Goal: Task Accomplishment & Management: Manage account settings

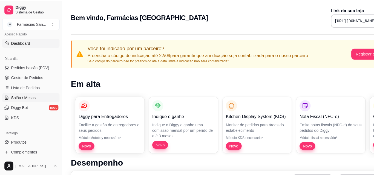
scroll to position [55, 0]
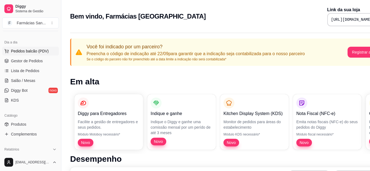
click at [40, 51] on span "Pedidos balcão (PDV)" at bounding box center [30, 50] width 38 height 5
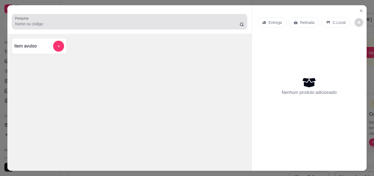
click at [45, 22] on input "Pesquisa" at bounding box center [127, 23] width 225 height 5
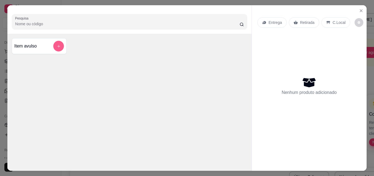
click at [59, 44] on button "add-separate-item" at bounding box center [58, 46] width 11 height 11
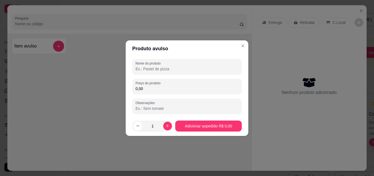
click at [182, 67] on input "Nome do produto" at bounding box center [187, 68] width 103 height 5
type input "p"
type input "POMADA RELAX"
click at [180, 88] on input "0,00" at bounding box center [187, 88] width 103 height 5
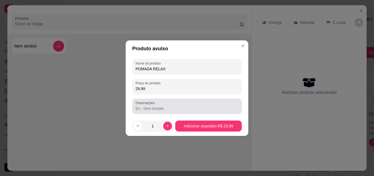
type input "29,99"
click at [163, 108] on input "Observações" at bounding box center [187, 107] width 103 height 5
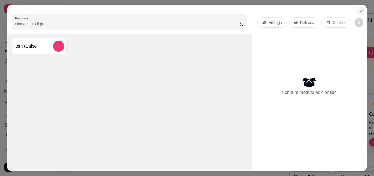
click at [361, 10] on icon "Close" at bounding box center [361, 10] width 4 height 4
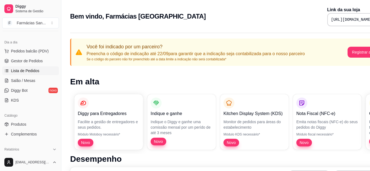
click at [33, 72] on span "Lista de Pedidos" at bounding box center [25, 70] width 28 height 5
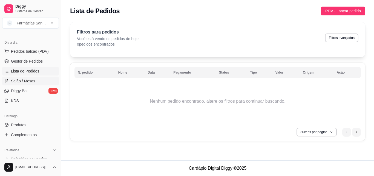
click at [28, 82] on span "Salão / Mesas" at bounding box center [23, 80] width 24 height 5
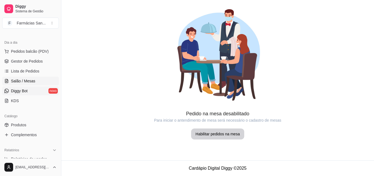
click at [17, 91] on span "Diggy Bot" at bounding box center [19, 90] width 17 height 5
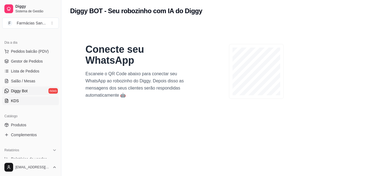
click at [18, 101] on link "KDS" at bounding box center [30, 100] width 57 height 9
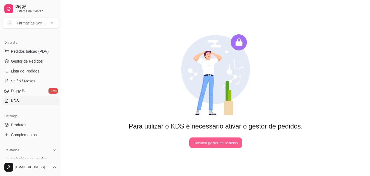
click at [224, 145] on button "Habilitar gestor de pedidos" at bounding box center [215, 142] width 53 height 11
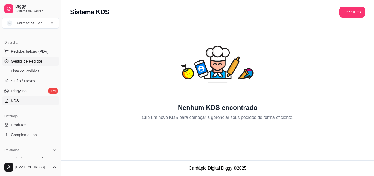
click at [32, 64] on span "Gestor de Pedidos" at bounding box center [27, 60] width 32 height 5
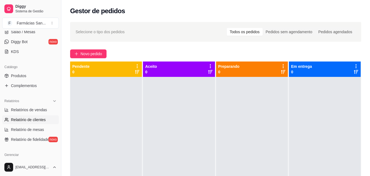
scroll to position [110, 0]
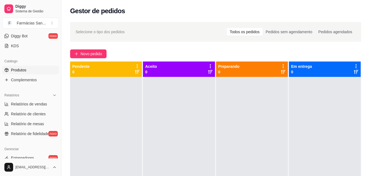
click at [22, 69] on span "Produtos" at bounding box center [18, 69] width 15 height 5
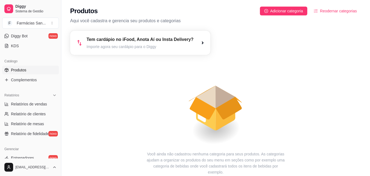
click at [283, 16] on div "Produtos Adicionar categoria Reodernar categorias Aqui você cadastra e gerencia…" at bounding box center [215, 13] width 309 height 27
click at [284, 12] on span "Adicionar categoria" at bounding box center [286, 11] width 33 height 6
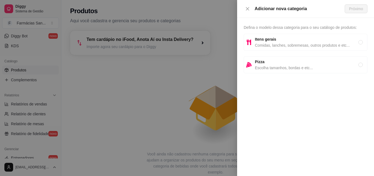
click at [359, 28] on div "Defina o modelo dessa categoria para o seu catálogo de produtos: Itens gerais C…" at bounding box center [305, 97] width 137 height 158
click at [247, 10] on icon "close" at bounding box center [247, 9] width 4 height 4
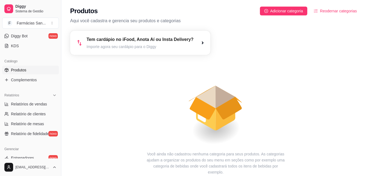
click at [336, 12] on span "Reodernar categorias" at bounding box center [338, 11] width 37 height 6
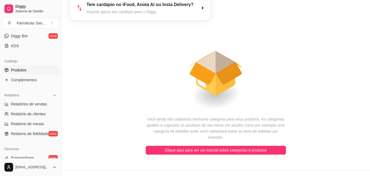
scroll to position [38, 0]
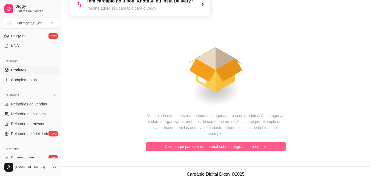
click at [267, 142] on button "Clique aqui para ver um tutorial sobre categorias e produtos" at bounding box center [216, 146] width 140 height 9
click at [207, 143] on span "Clique aqui para ver um tutorial sobre categorias e produtos" at bounding box center [216, 146] width 102 height 6
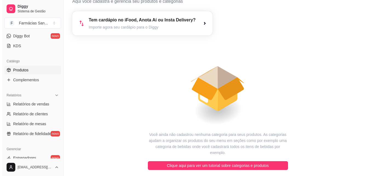
scroll to position [0, 0]
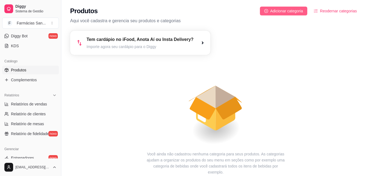
click at [284, 12] on span "Adicionar categoria" at bounding box center [286, 11] width 33 height 6
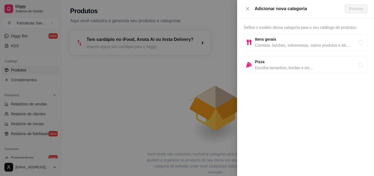
click at [283, 40] on span "Itens gerais" at bounding box center [306, 39] width 103 height 6
radio input "true"
click at [361, 8] on span "Próximo" at bounding box center [356, 9] width 14 height 6
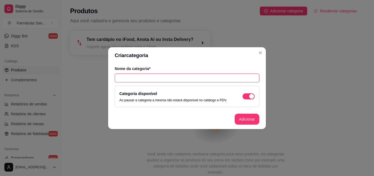
click at [161, 76] on input "text" at bounding box center [187, 77] width 145 height 9
type input "V"
type input "MEDICAMENTOS"
click at [249, 123] on button "Adicionar" at bounding box center [247, 118] width 24 height 11
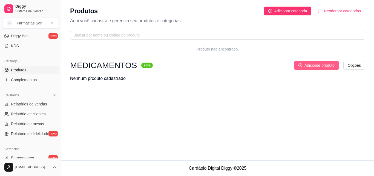
click at [330, 65] on span "Adicionar produto" at bounding box center [319, 65] width 30 height 6
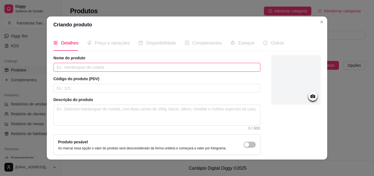
click at [113, 64] on input "text" at bounding box center [156, 67] width 207 height 9
type input "SIMETICONA 75MG/ML 15ML"
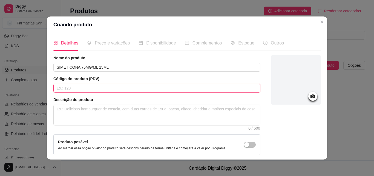
click at [112, 86] on input "text" at bounding box center [156, 88] width 207 height 9
click at [102, 92] on input "text" at bounding box center [156, 88] width 207 height 9
click at [102, 90] on input "text" at bounding box center [156, 88] width 207 height 9
click at [109, 87] on input "text" at bounding box center [156, 88] width 207 height 9
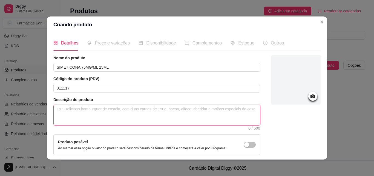
click at [103, 117] on textarea at bounding box center [157, 115] width 206 height 20
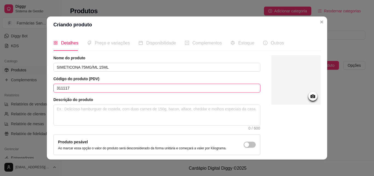
click at [65, 88] on input "311117" at bounding box center [156, 88] width 207 height 9
type input "31117"
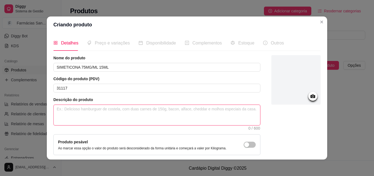
click at [87, 109] on textarea at bounding box center [157, 115] width 206 height 20
paste textarea "A Simeticona é um medicamento indicado para o alívio dos sintomas relacionados …"
type textarea "A Simeticona é um medicamento indicado para o alívio dos sintomas relacionados …"
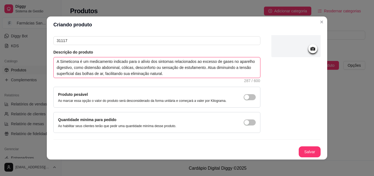
scroll to position [1, 0]
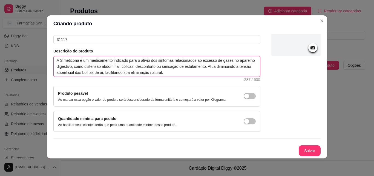
type textarea "A Simeticona é um medicamento indicado para o alívio dos sintomas relacionados …"
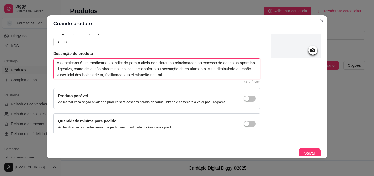
scroll to position [47, 0]
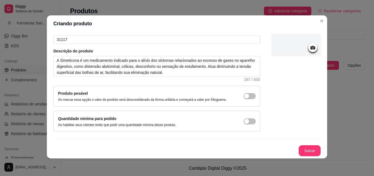
click at [310, 47] on icon at bounding box center [313, 47] width 6 height 6
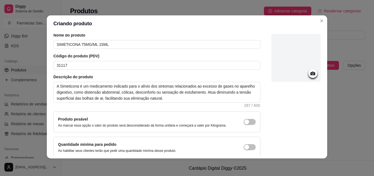
scroll to position [0, 0]
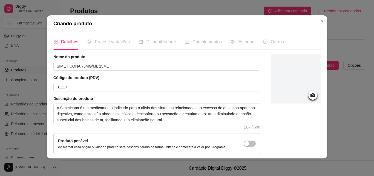
click at [310, 96] on icon at bounding box center [312, 95] width 5 height 4
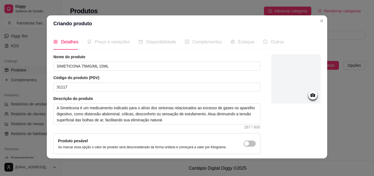
click at [310, 94] on icon at bounding box center [312, 95] width 5 height 4
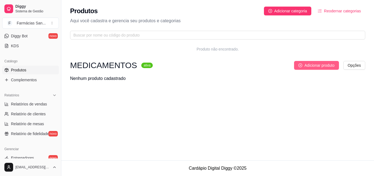
click at [332, 65] on span "Adicionar produto" at bounding box center [319, 65] width 30 height 6
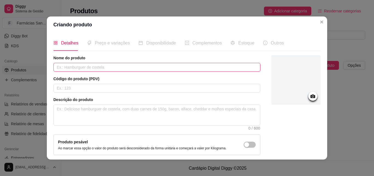
click at [77, 63] on input "text" at bounding box center [156, 67] width 207 height 9
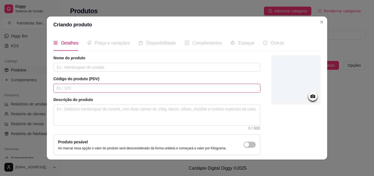
click at [74, 87] on input "text" at bounding box center [156, 88] width 207 height 9
type input "31117"
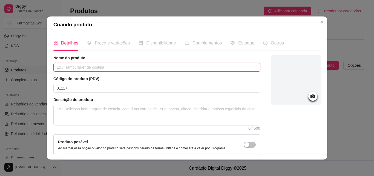
click at [82, 68] on input "text" at bounding box center [156, 67] width 207 height 9
type input "SIMETICONA 75MG/ML 15ML"
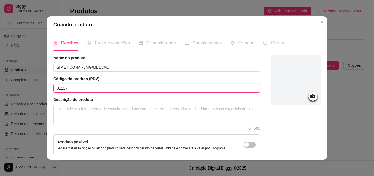
click at [79, 87] on input "31117" at bounding box center [156, 88] width 207 height 9
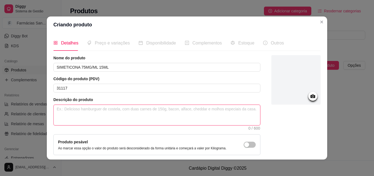
click at [79, 117] on textarea at bounding box center [157, 115] width 206 height 20
paste textarea "A Simeticona é um medicamento indicado para o alívio dos sintomas relacionados …"
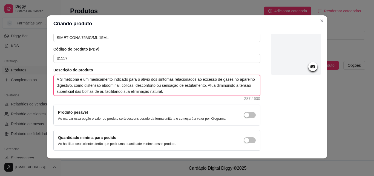
scroll to position [47, 0]
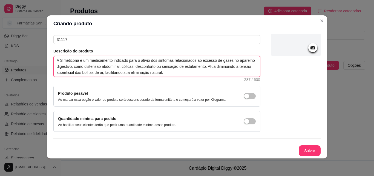
type textarea "A Simeticona é um medicamento indicado para o alívio dos sintomas relacionados …"
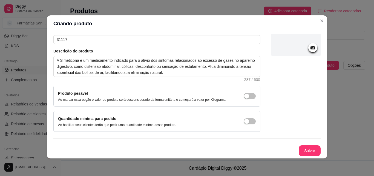
click at [310, 45] on icon at bounding box center [313, 47] width 6 height 6
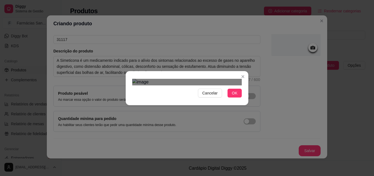
click at [234, 96] on span "OK" at bounding box center [234, 93] width 5 height 6
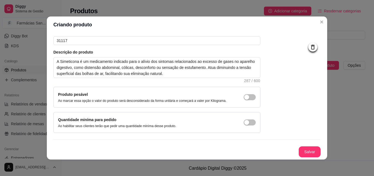
scroll to position [1, 0]
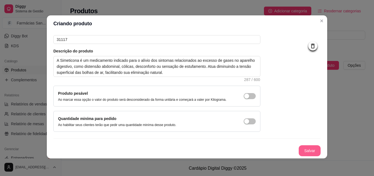
click at [301, 150] on button "Salvar" at bounding box center [310, 150] width 22 height 11
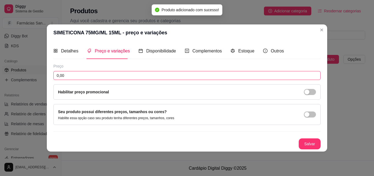
click at [69, 72] on input "0,00" at bounding box center [186, 75] width 267 height 9
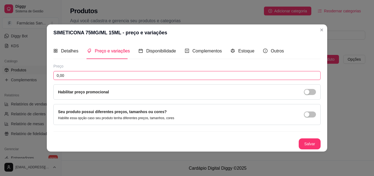
drag, startPoint x: 74, startPoint y: 73, endPoint x: 18, endPoint y: 73, distance: 55.9
click at [18, 73] on div "SIMETICONA 75MG/ML 15ML - preço e variações Detalhes Preço e variações Disponib…" at bounding box center [187, 88] width 374 height 176
type input "3,99"
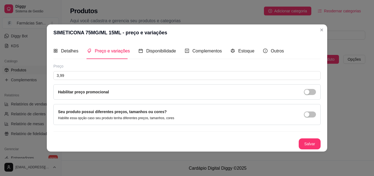
click at [125, 93] on div "Habilitar preço promocional" at bounding box center [187, 92] width 258 height 6
click at [307, 91] on div "button" at bounding box center [306, 91] width 5 height 5
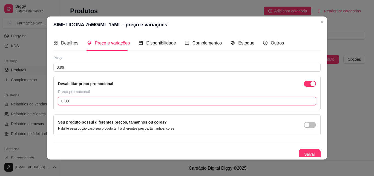
click at [85, 102] on input "0,00" at bounding box center [187, 100] width 258 height 9
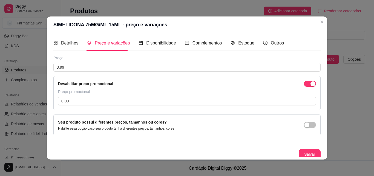
click at [182, 125] on div "Seu produto possui diferentes preços, tamanhos ou cores? Habilite essa opção ca…" at bounding box center [187, 124] width 258 height 11
click at [304, 124] on span "button" at bounding box center [310, 125] width 12 height 6
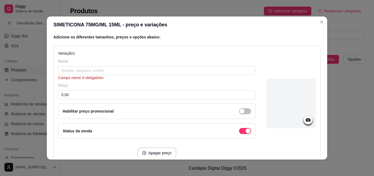
scroll to position [55, 0]
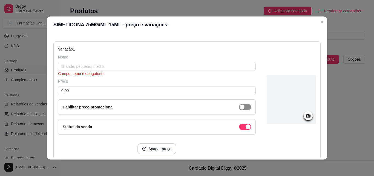
click at [239, 110] on span "button" at bounding box center [245, 107] width 12 height 6
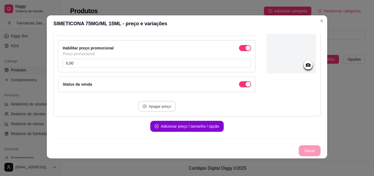
scroll to position [2, 0]
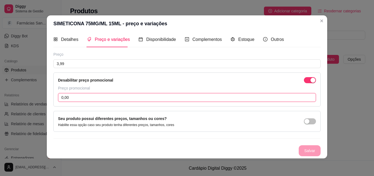
click at [79, 97] on input "0,00" at bounding box center [187, 97] width 258 height 9
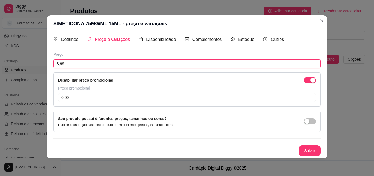
click at [64, 64] on input "3,99" at bounding box center [186, 63] width 267 height 9
type input "6,99"
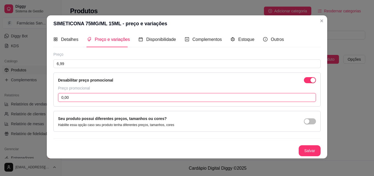
click at [90, 97] on input "0,00" at bounding box center [187, 97] width 258 height 9
type input "3,99"
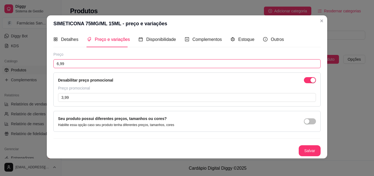
click at [66, 65] on input "6,99" at bounding box center [186, 63] width 267 height 9
type input "7,99"
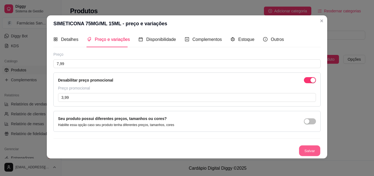
click at [310, 152] on button "Salvar" at bounding box center [309, 150] width 21 height 11
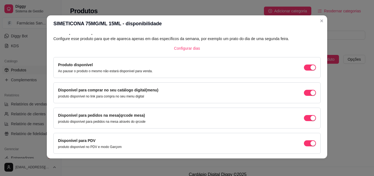
scroll to position [50, 0]
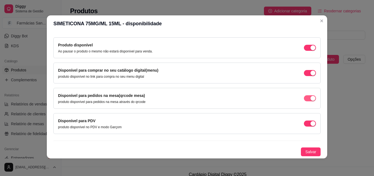
click at [310, 99] on div "button" at bounding box center [312, 98] width 5 height 5
click at [310, 150] on span "Salvar" at bounding box center [310, 151] width 11 height 6
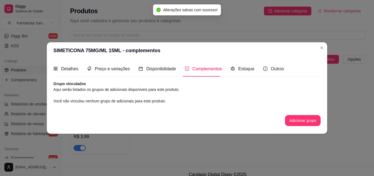
scroll to position [0, 0]
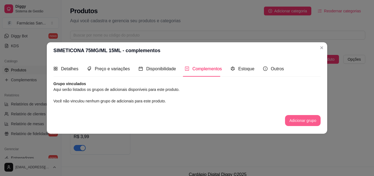
click at [302, 121] on button "Adicionar grupo" at bounding box center [303, 120] width 36 height 11
click at [235, 72] on div "Estoque" at bounding box center [243, 69] width 24 height 16
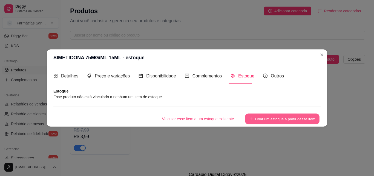
click at [303, 121] on button "Criar um estoque a partir desse item" at bounding box center [282, 118] width 74 height 11
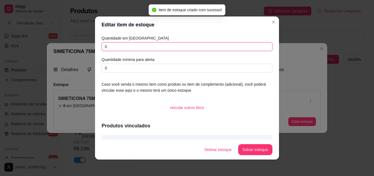
click at [141, 48] on input "0" at bounding box center [187, 46] width 171 height 9
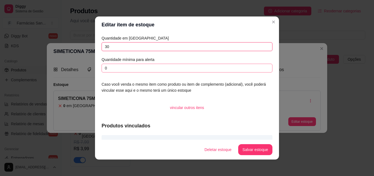
type input "30"
click at [138, 68] on input "0" at bounding box center [187, 68] width 171 height 9
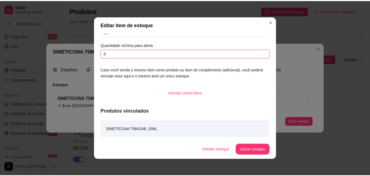
scroll to position [1, 0]
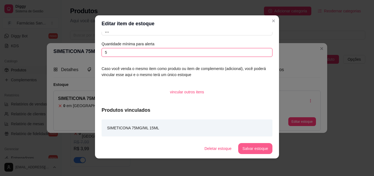
type input "5"
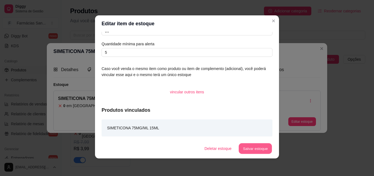
click at [254, 150] on button "Salvar estoque" at bounding box center [254, 148] width 33 height 11
click at [255, 152] on button "Salvar estoque" at bounding box center [255, 148] width 34 height 11
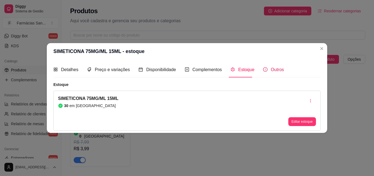
click at [265, 71] on icon "info-circle" at bounding box center [265, 69] width 4 height 4
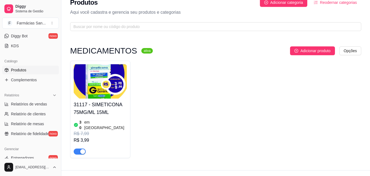
scroll to position [13, 0]
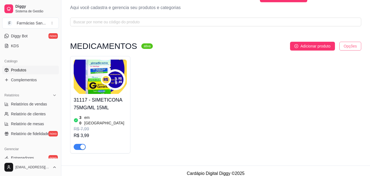
click at [359, 47] on html "Diggy Sistema de Gestão F Farmácias San ... Loja aberta Período gratuito até 15…" at bounding box center [185, 75] width 370 height 176
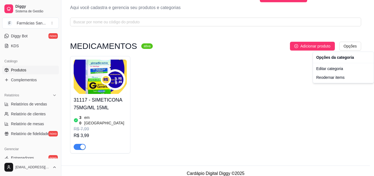
click at [277, 87] on html "Diggy Sistema de Gestão F Farmácias San ... Loja aberta Período gratuito até 15…" at bounding box center [187, 75] width 374 height 176
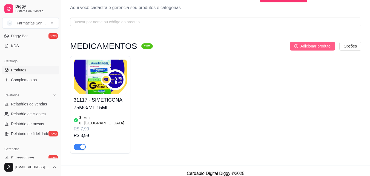
click at [299, 46] on button "Adicionar produto" at bounding box center [312, 46] width 45 height 9
click at [36, 83] on link "Complementos" at bounding box center [30, 79] width 57 height 9
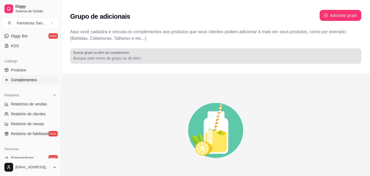
click at [140, 54] on div at bounding box center [215, 55] width 284 height 11
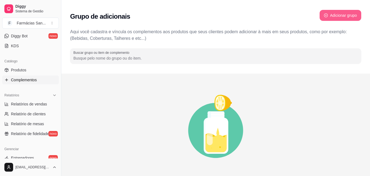
click at [341, 18] on button "Adicionar grupo" at bounding box center [341, 15] width 42 height 11
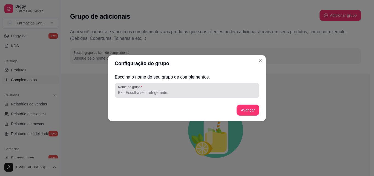
click at [159, 92] on input "Nome do grupo" at bounding box center [187, 92] width 138 height 5
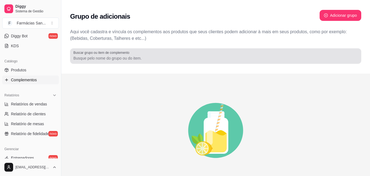
click at [119, 51] on label "Buscar grupo ou item de complemento" at bounding box center [102, 52] width 58 height 5
click at [119, 55] on input "Buscar grupo ou item de complemento" at bounding box center [215, 57] width 284 height 5
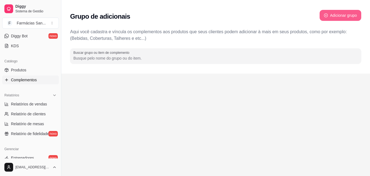
click at [348, 16] on button "Adicionar grupo" at bounding box center [341, 15] width 42 height 11
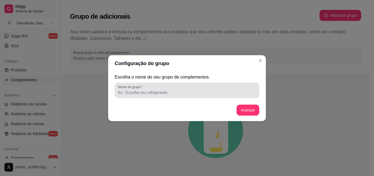
click at [160, 93] on input "Nome do grupo" at bounding box center [187, 92] width 138 height 5
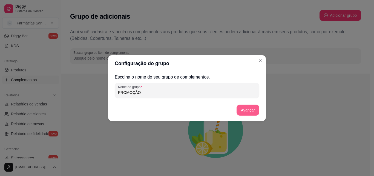
type input "PROMOÇÃO"
click at [249, 113] on button "Avançar" at bounding box center [248, 109] width 22 height 11
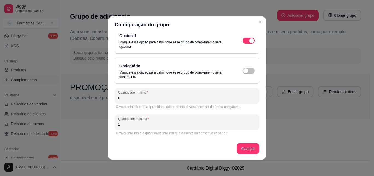
scroll to position [1, 0]
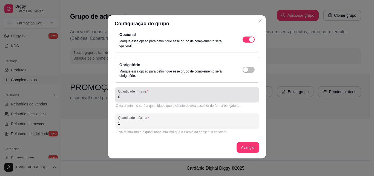
click at [134, 97] on input "0" at bounding box center [187, 96] width 138 height 5
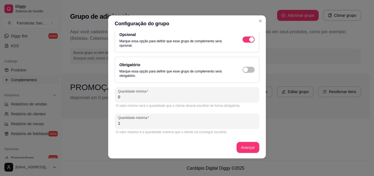
click at [134, 97] on input "0" at bounding box center [187, 96] width 138 height 5
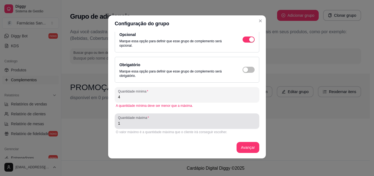
type input "4"
click at [138, 126] on div "1" at bounding box center [187, 120] width 138 height 11
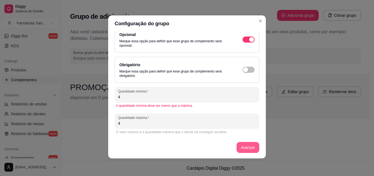
type input "4"
click at [245, 148] on button "Avançar" at bounding box center [248, 147] width 23 height 11
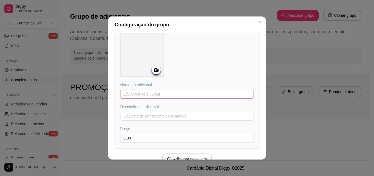
scroll to position [0, 0]
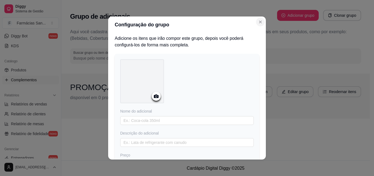
click at [261, 20] on button "Close" at bounding box center [260, 22] width 9 height 9
click at [259, 21] on icon "Close" at bounding box center [260, 22] width 4 height 4
click at [332, 127] on div "Configuração do grupo Adicione os itens que irão compor este grupo, depois você…" at bounding box center [187, 88] width 374 height 176
click at [258, 20] on icon "Close" at bounding box center [260, 22] width 4 height 4
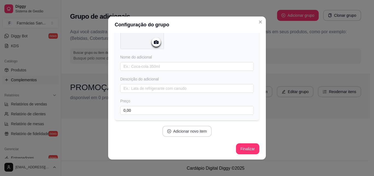
scroll to position [1, 0]
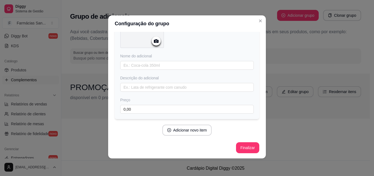
drag, startPoint x: 245, startPoint y: 141, endPoint x: 243, endPoint y: 147, distance: 6.1
click at [245, 143] on div "Adicione os itens que irão compor este grupo, depois você poderá configurá-los …" at bounding box center [187, 68] width 145 height 176
click at [243, 147] on button "Finalizar" at bounding box center [247, 147] width 22 height 11
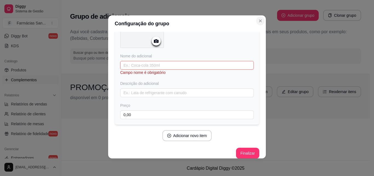
click at [258, 20] on icon "Close" at bounding box center [260, 21] width 4 height 4
click at [291, 141] on div "Configuração do grupo Adicione os itens que irão compor este grupo, depois você…" at bounding box center [187, 88] width 374 height 176
click at [106, 72] on div "Configuração do grupo Adicione os itens que irão compor este grupo, depois você…" at bounding box center [187, 88] width 374 height 176
click at [76, 92] on div "Configuração do grupo Adicione os itens que irão compor este grupo, depois você…" at bounding box center [187, 88] width 374 height 176
click at [147, 5] on div "Configuração do grupo Adicione os itens que irão compor este grupo, depois você…" at bounding box center [187, 88] width 374 height 176
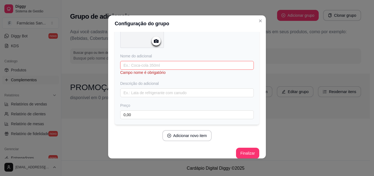
click at [82, 41] on div "Configuração do grupo Adicione os itens que irão compor este grupo, depois você…" at bounding box center [187, 88] width 374 height 176
click at [95, 1] on div "Configuração do grupo Adicione os itens que irão compor este grupo, depois você…" at bounding box center [187, 88] width 374 height 176
